Goal: Task Accomplishment & Management: Use online tool/utility

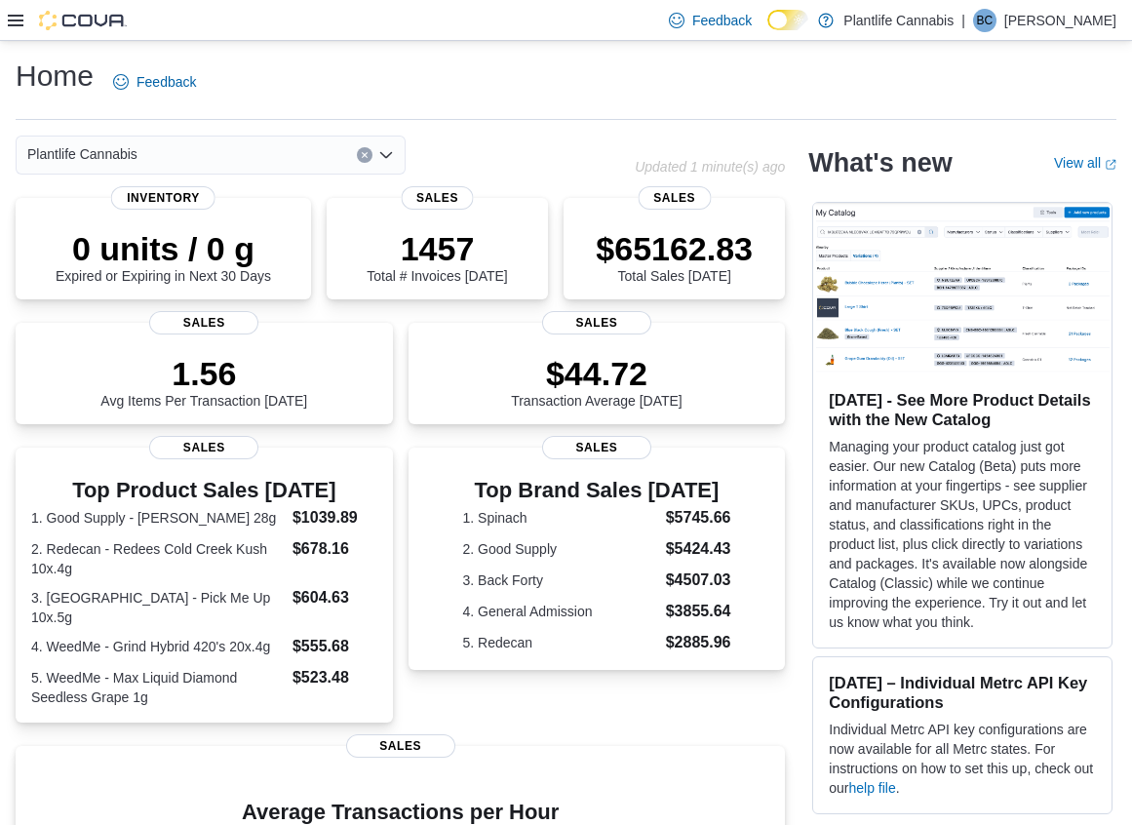
click at [19, 18] on icon at bounding box center [16, 21] width 16 height 16
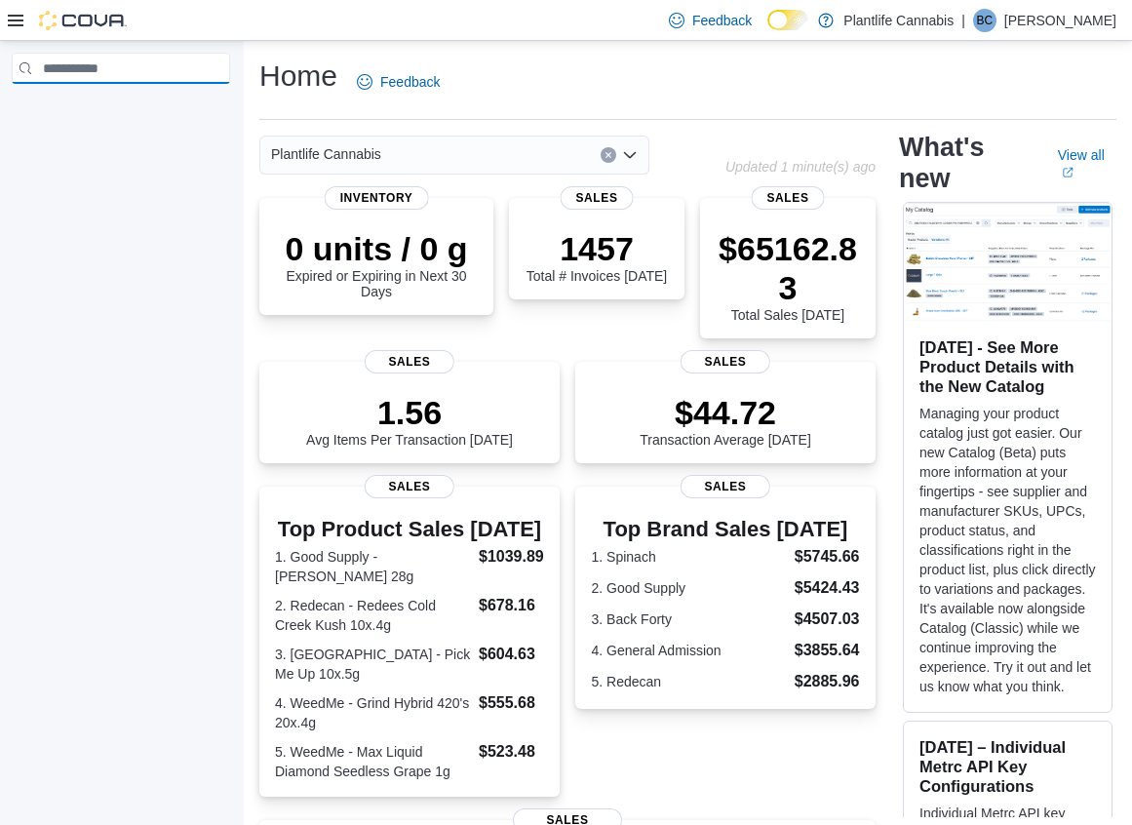
click at [135, 65] on input "search" at bounding box center [121, 68] width 218 height 31
type input "******"
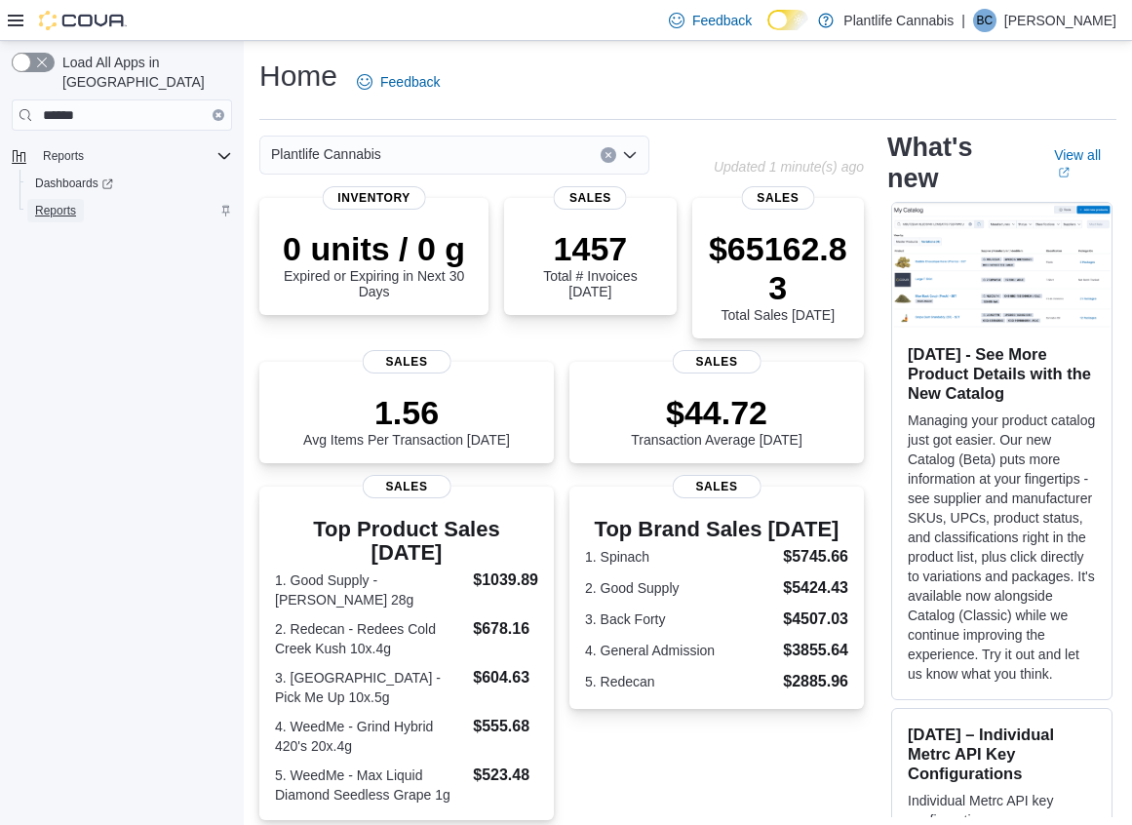
click at [71, 203] on span "Reports" at bounding box center [55, 211] width 41 height 16
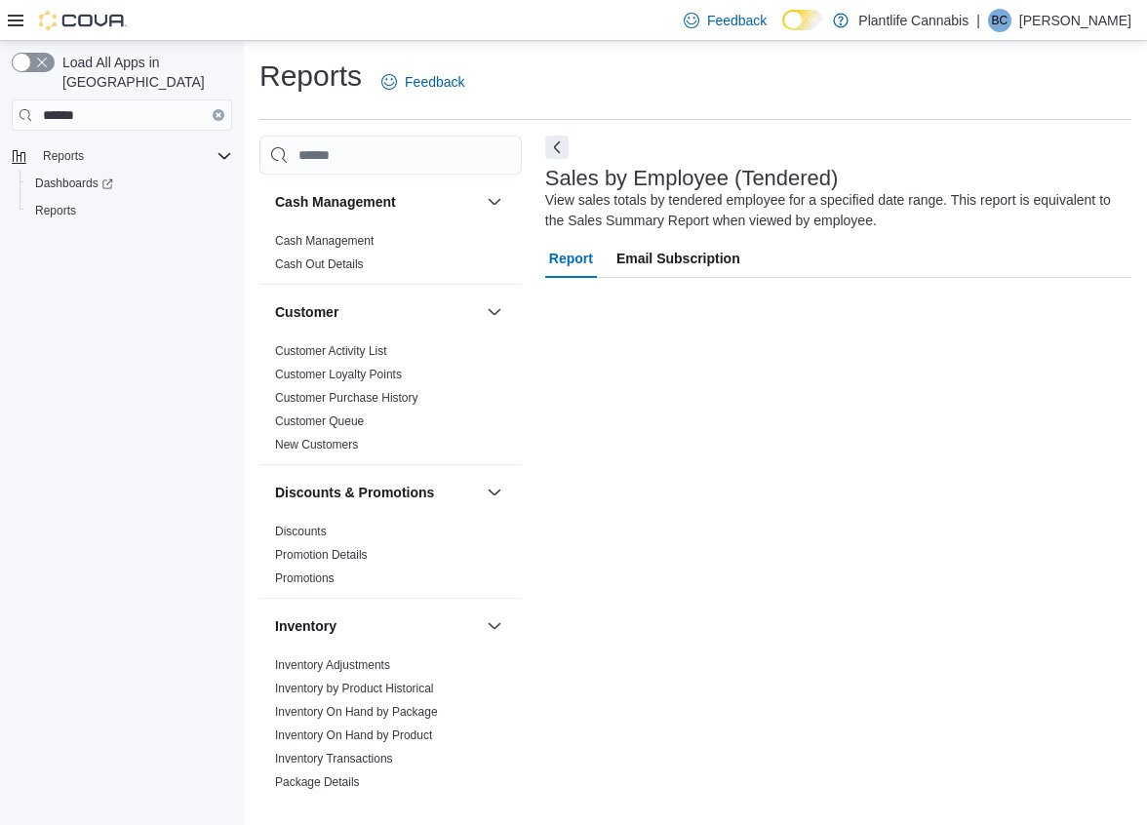
click at [16, 24] on icon at bounding box center [16, 21] width 16 height 12
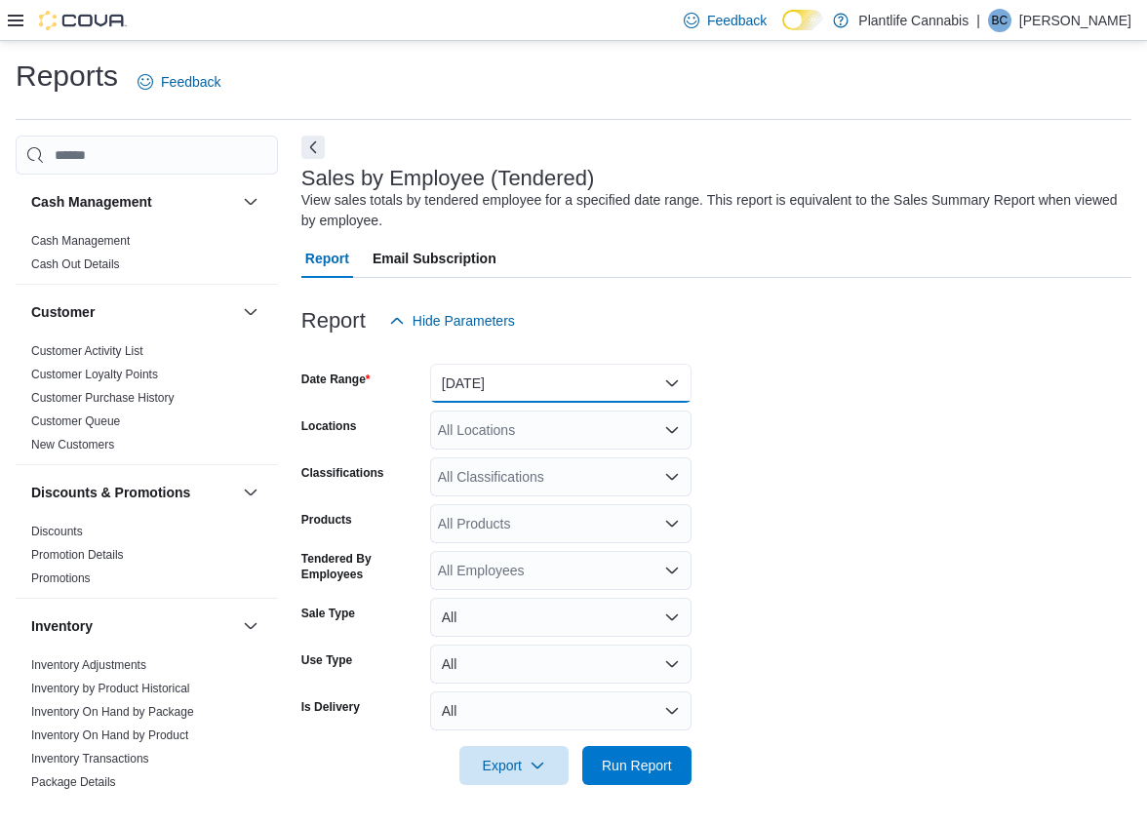
click at [479, 377] on button "[DATE]" at bounding box center [560, 383] width 261 height 39
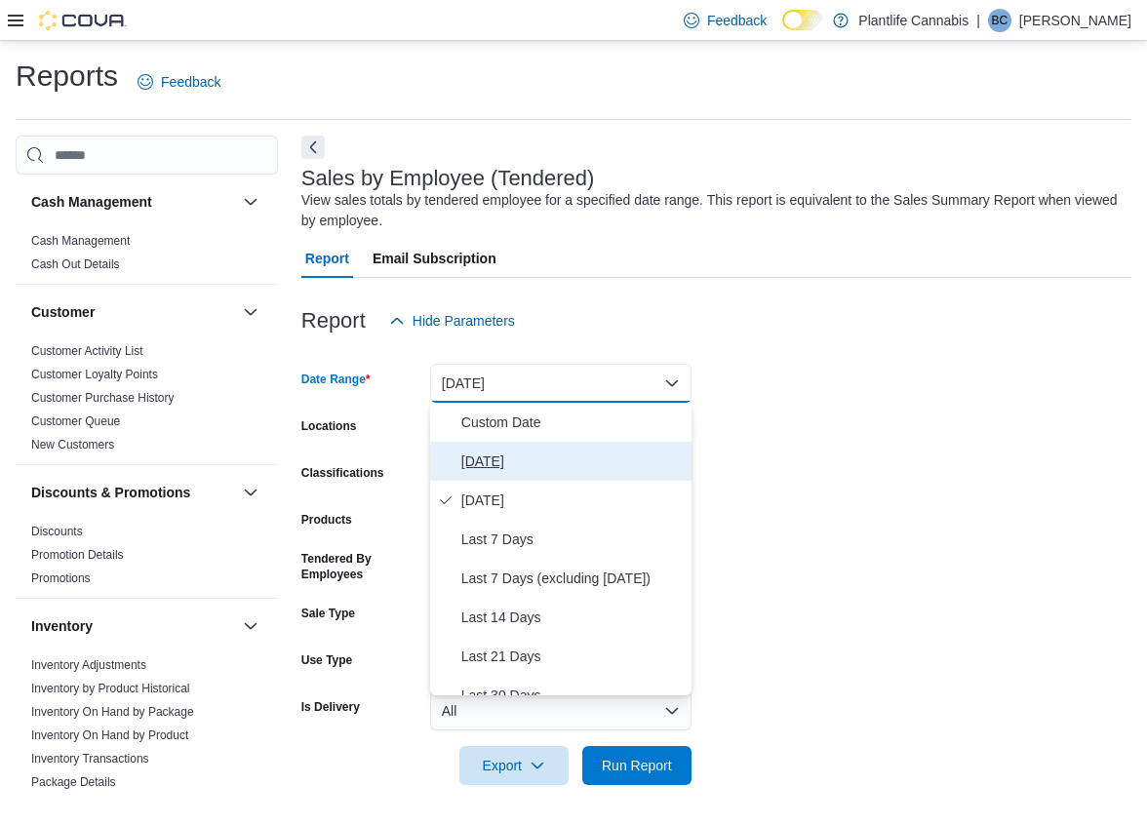
click at [514, 455] on span "[DATE]" at bounding box center [572, 461] width 222 height 23
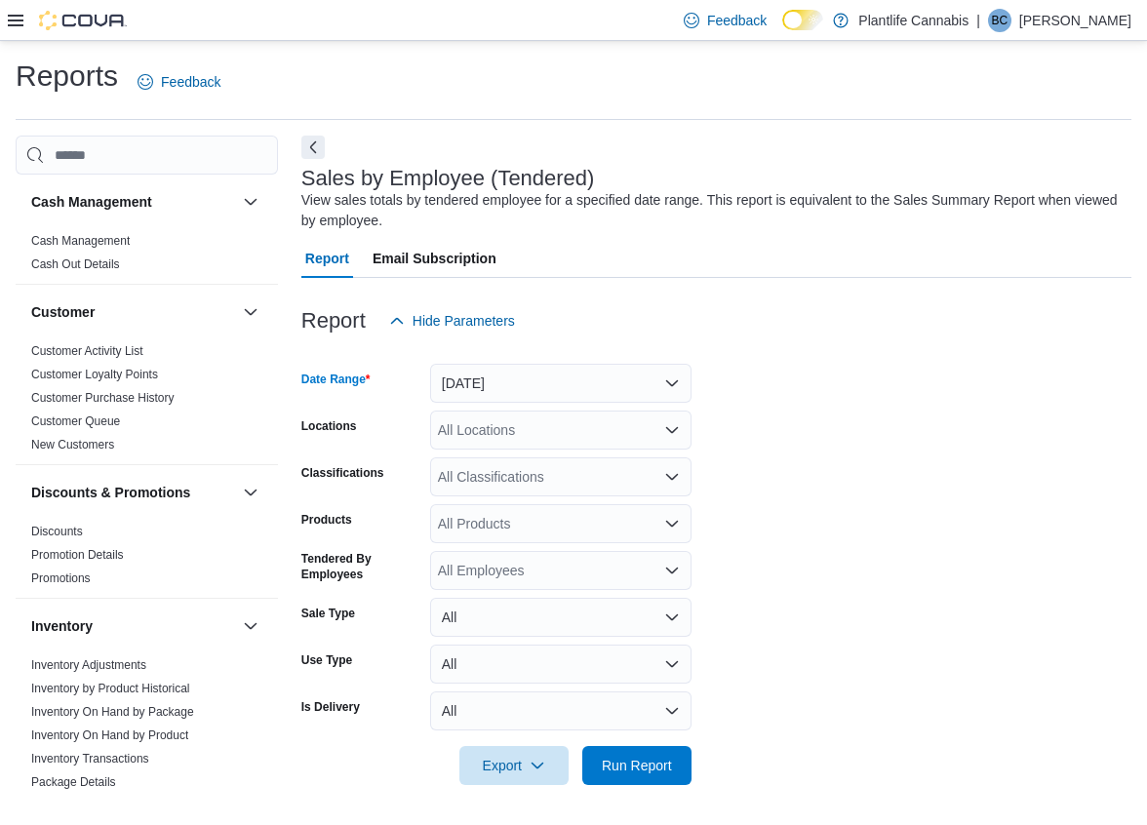
click at [505, 436] on div "All Locations" at bounding box center [560, 430] width 261 height 39
type input "***"
click at [563, 454] on span "[GEOGRAPHIC_DATA]" at bounding box center [553, 463] width 142 height 20
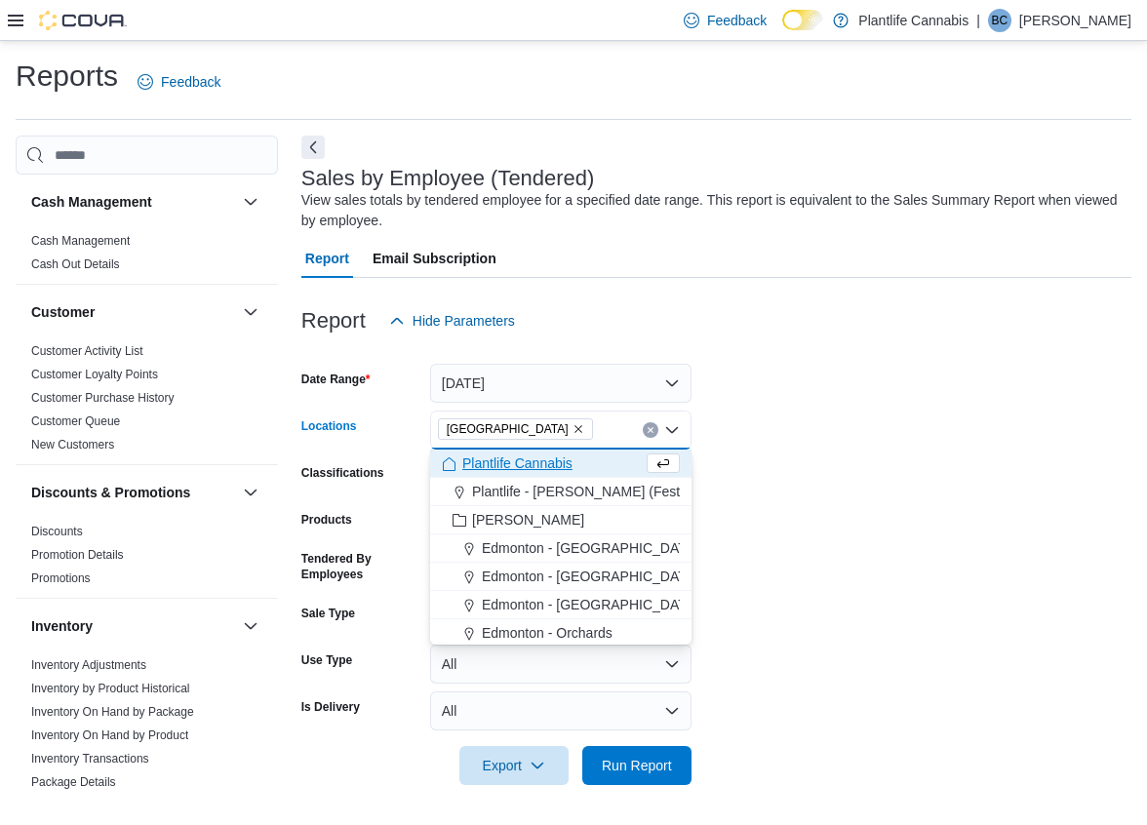
click at [766, 640] on form "Date Range [DATE] Locations [GEOGRAPHIC_DATA] Combo box. Selected. [GEOGRAPHIC_…" at bounding box center [716, 562] width 830 height 445
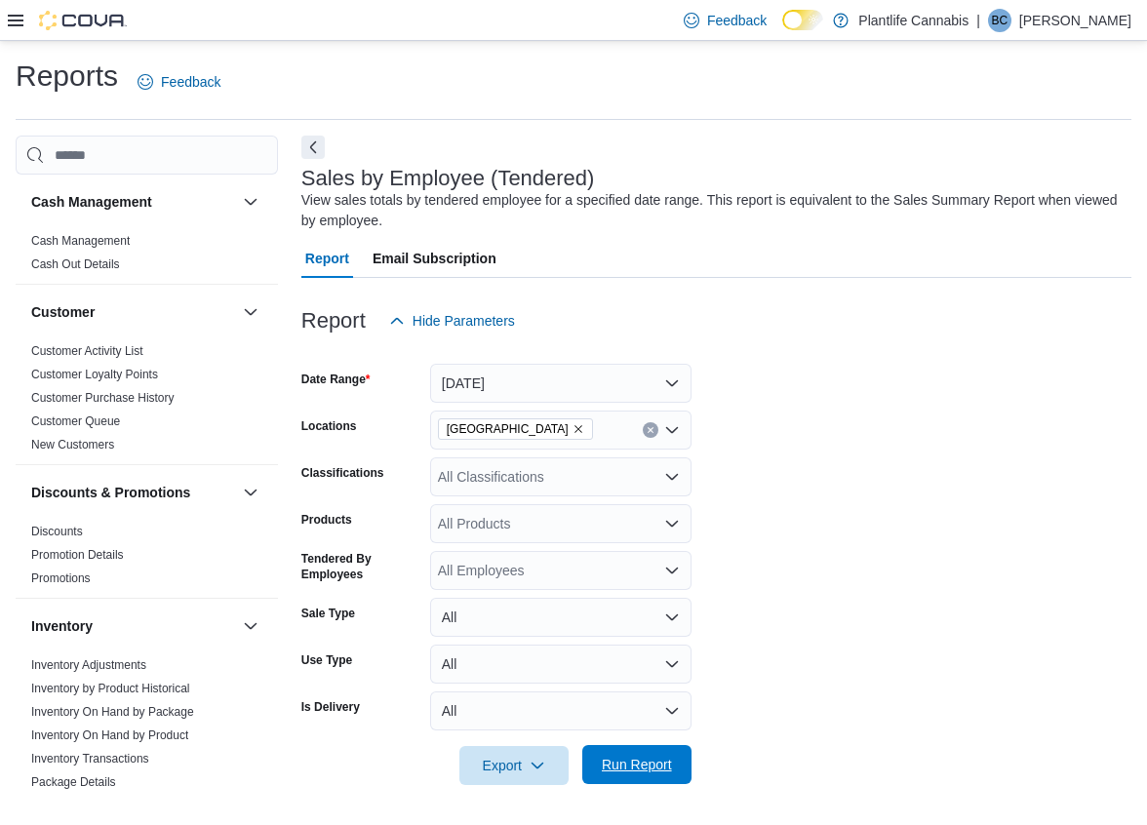
click at [640, 768] on span "Run Report" at bounding box center [637, 765] width 70 height 20
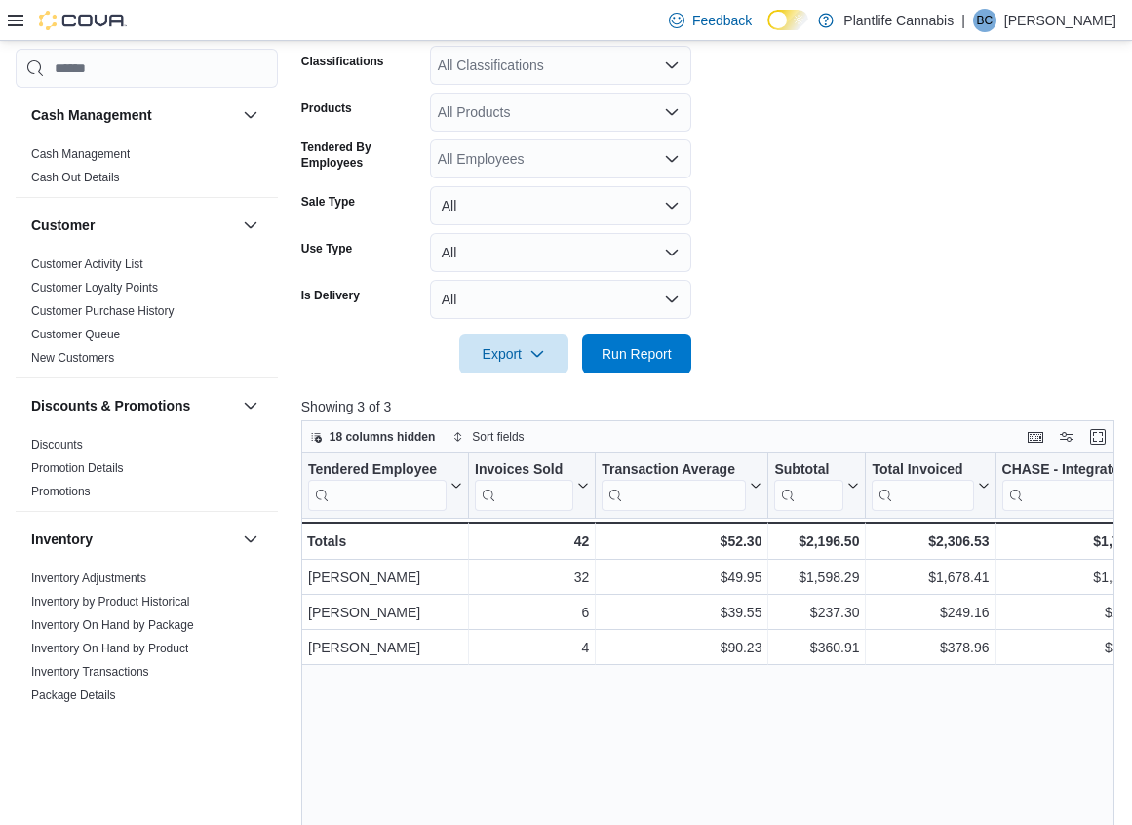
scroll to position [380, 0]
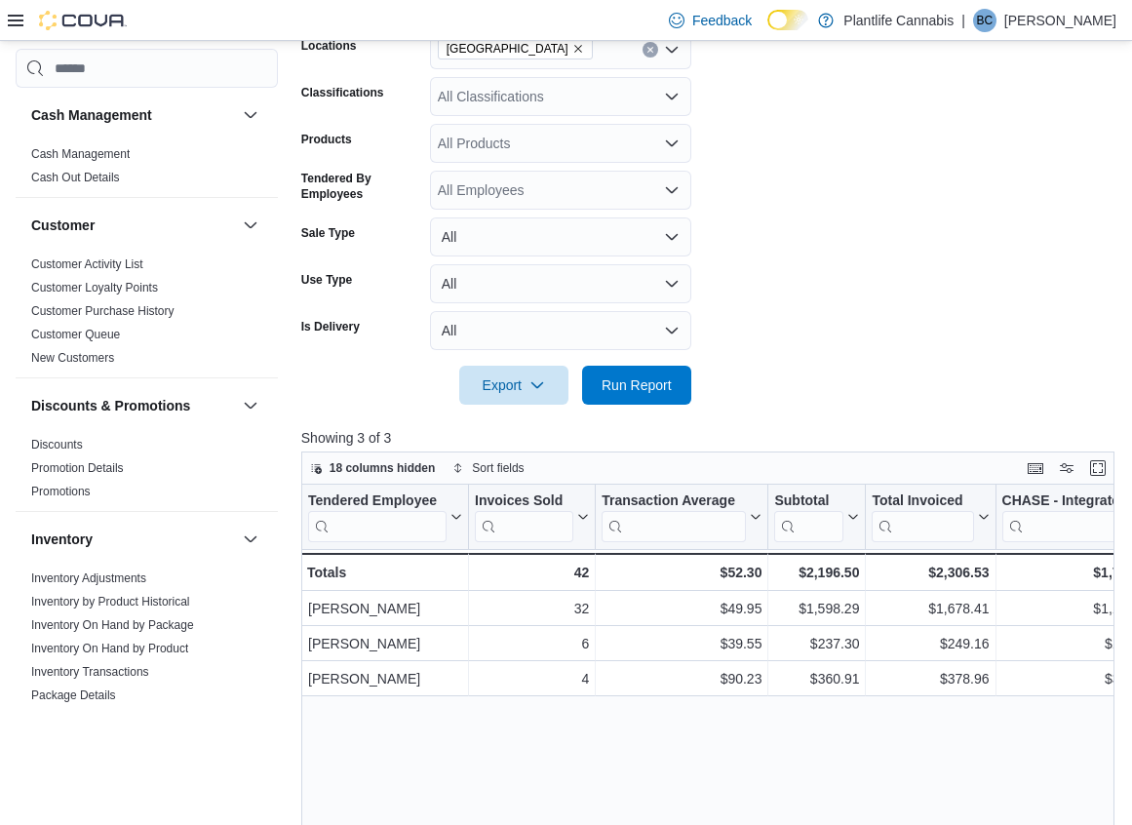
click at [492, 104] on div "All Classifications" at bounding box center [560, 96] width 261 height 39
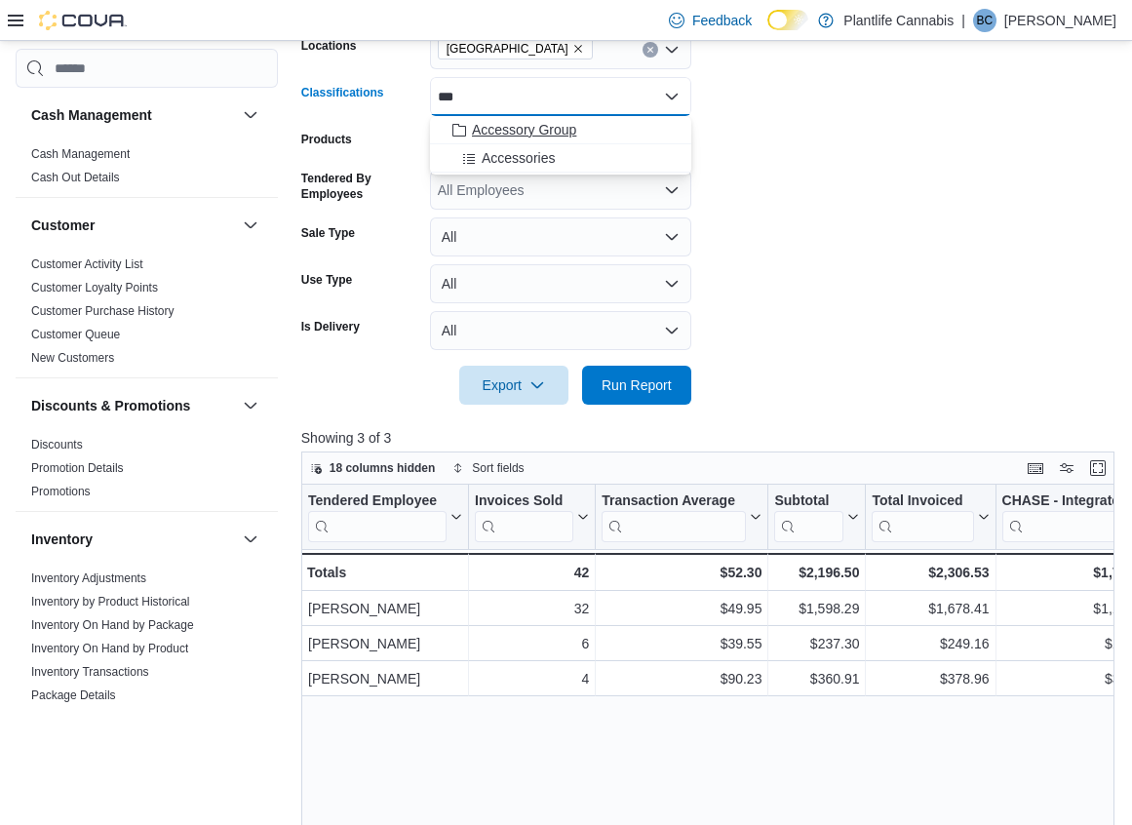
type input "***"
click at [530, 118] on button "Accessory Group" at bounding box center [560, 130] width 261 height 28
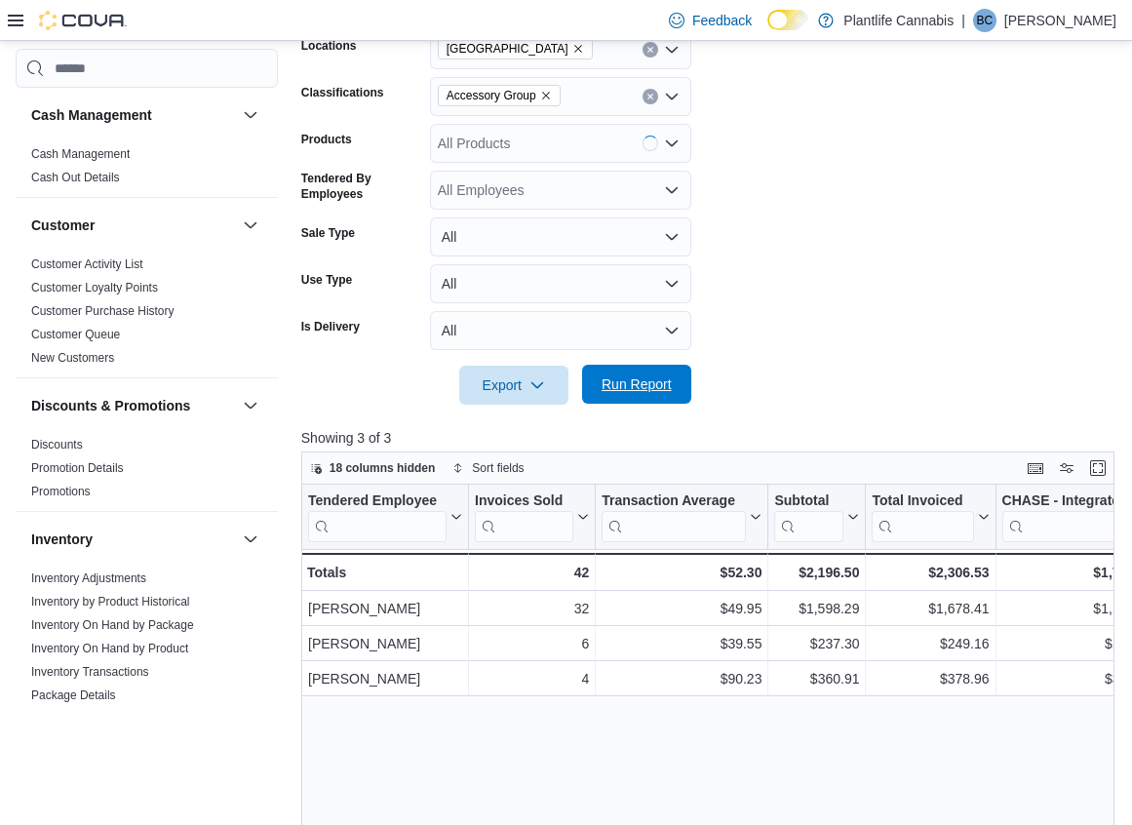
click at [632, 387] on span "Run Report" at bounding box center [637, 384] width 70 height 20
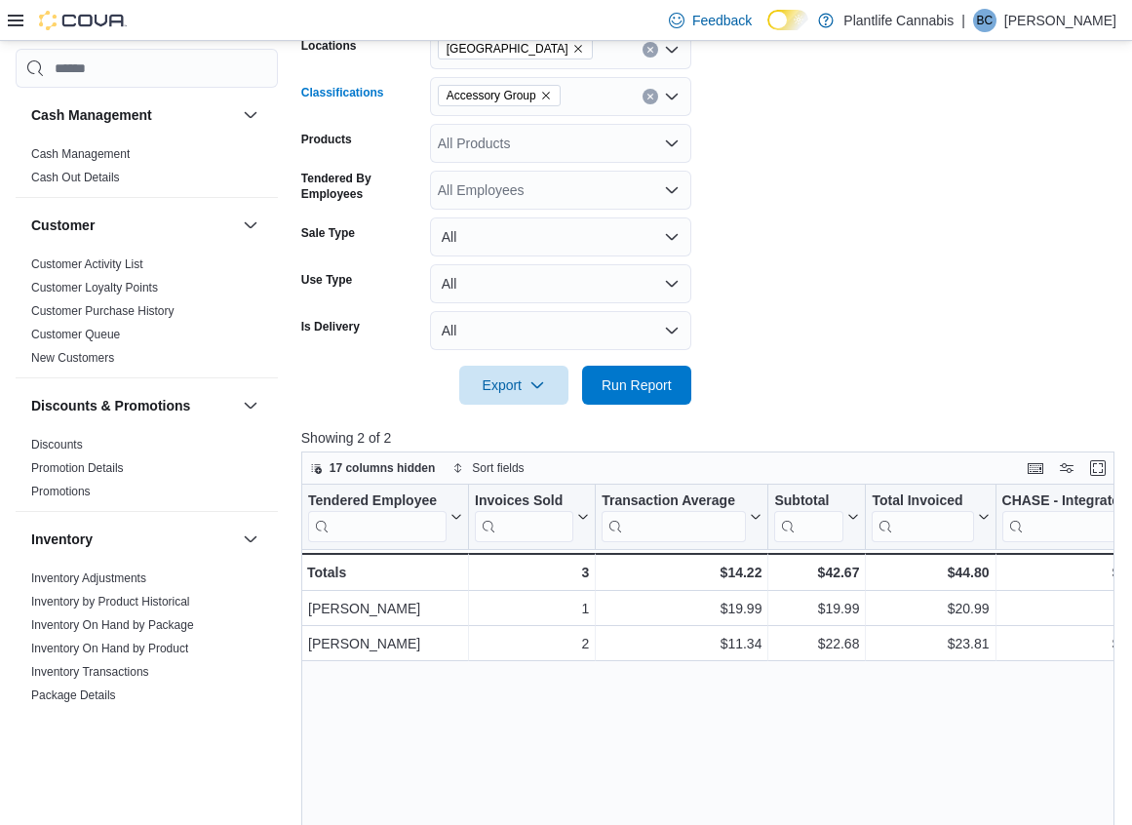
click at [648, 102] on button "Clear input" at bounding box center [651, 97] width 16 height 16
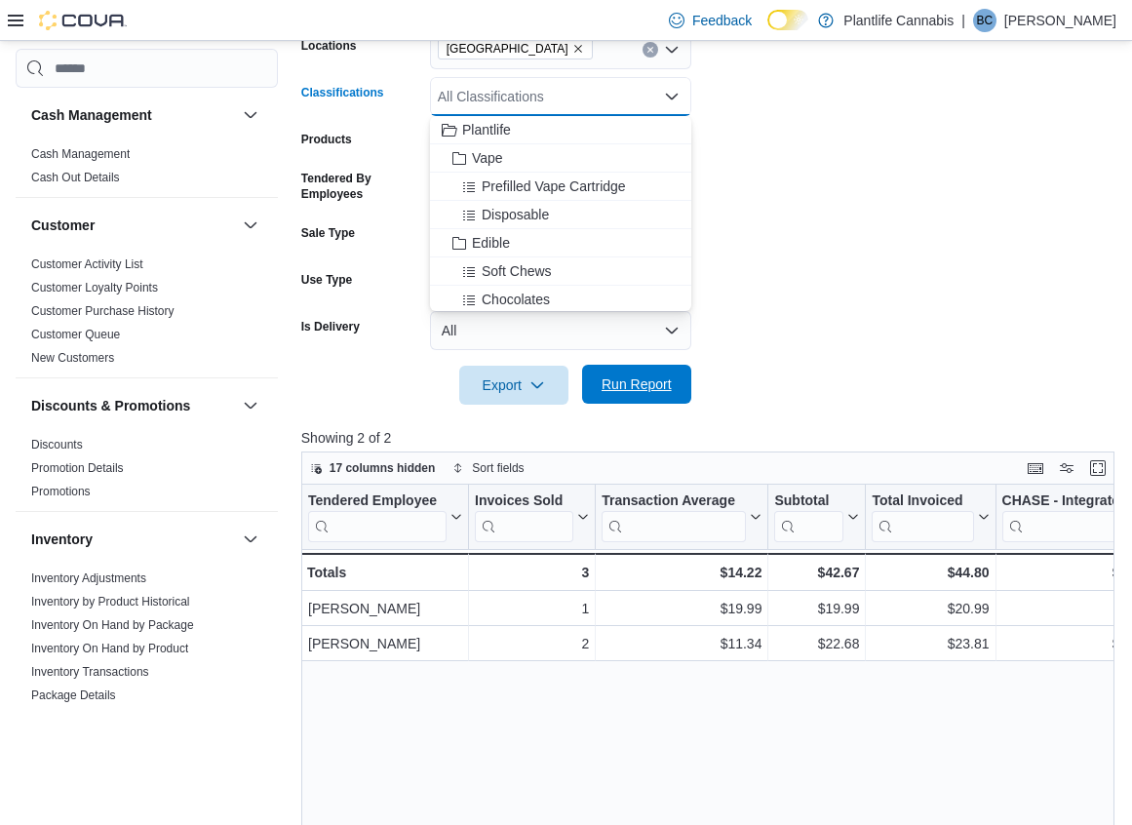
click at [659, 388] on span "Run Report" at bounding box center [637, 384] width 70 height 20
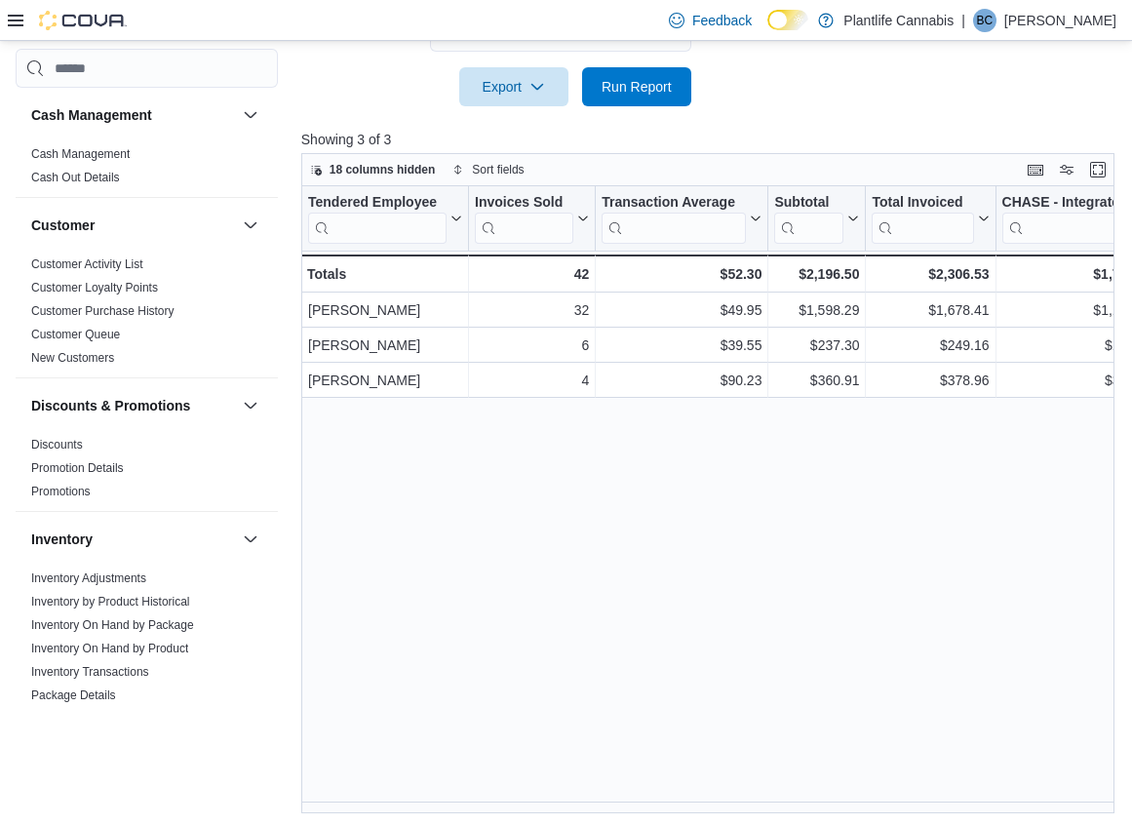
scroll to position [683, 0]
